Goal: Check status: Check status

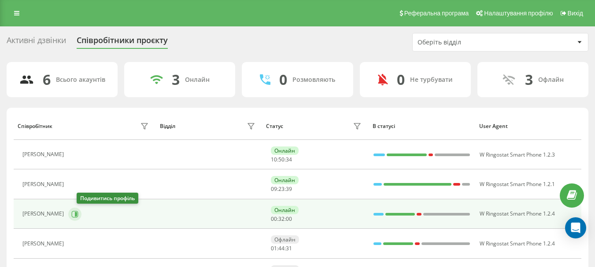
click at [78, 211] on icon at bounding box center [75, 214] width 7 height 7
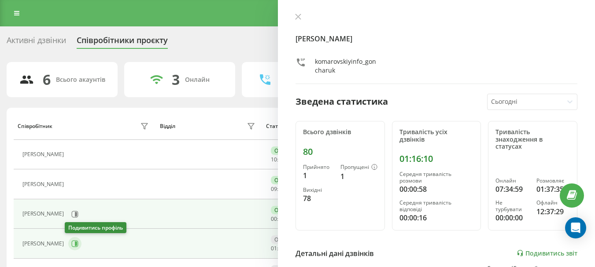
click at [71, 244] on icon at bounding box center [74, 244] width 7 height 7
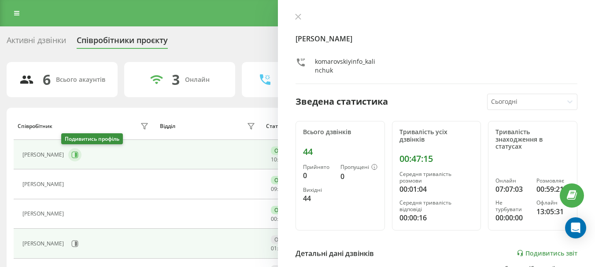
click at [71, 154] on icon at bounding box center [74, 155] width 7 height 7
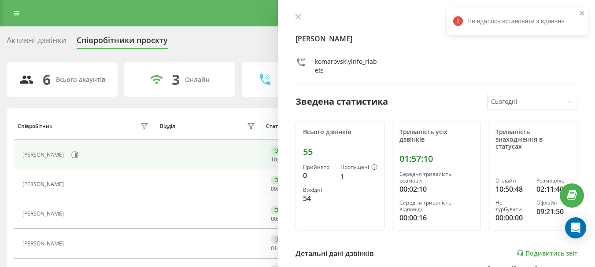
click at [0, 0] on div at bounding box center [0, 0] width 0 height 0
click at [296, 15] on icon at bounding box center [298, 16] width 5 height 5
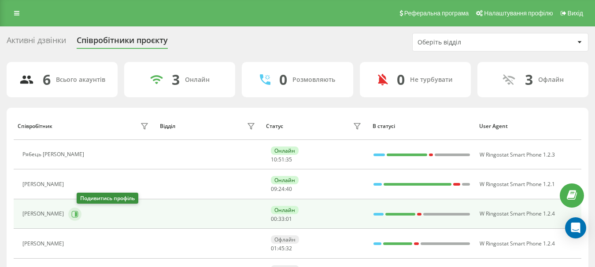
click at [79, 215] on button at bounding box center [74, 214] width 13 height 13
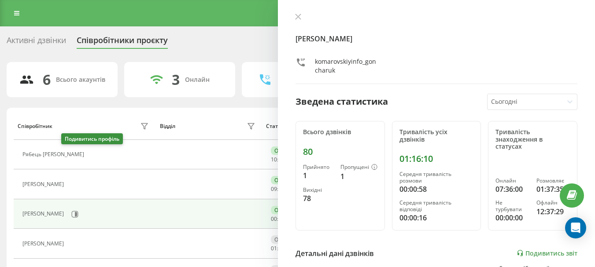
click at [94, 155] on icon at bounding box center [95, 155] width 2 height 4
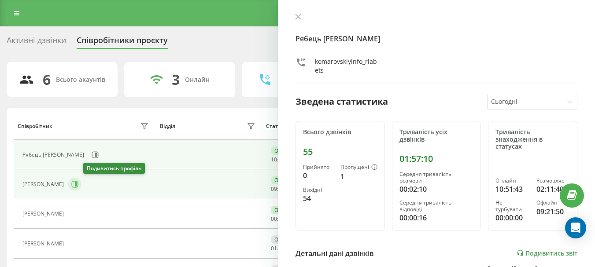
click at [78, 184] on icon at bounding box center [74, 184] width 7 height 7
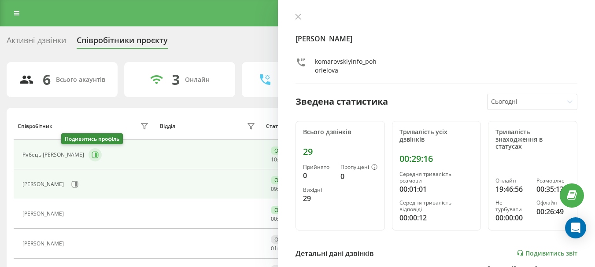
click at [95, 154] on icon at bounding box center [96, 155] width 2 height 4
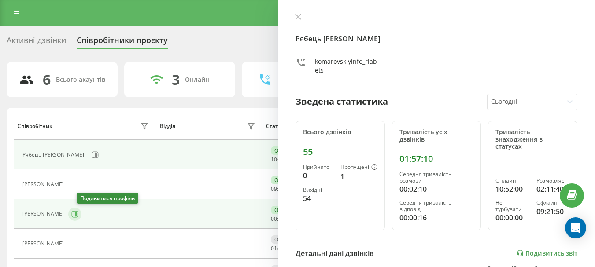
click at [77, 215] on icon at bounding box center [76, 214] width 2 height 4
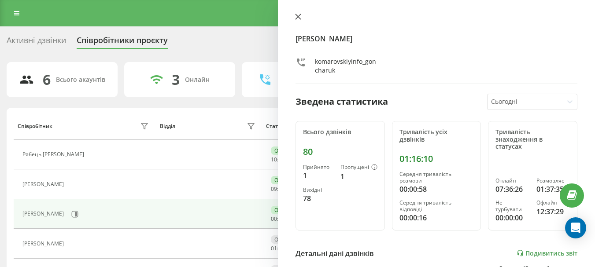
click at [297, 15] on icon at bounding box center [298, 16] width 5 height 5
